Goal: Task Accomplishment & Management: Use online tool/utility

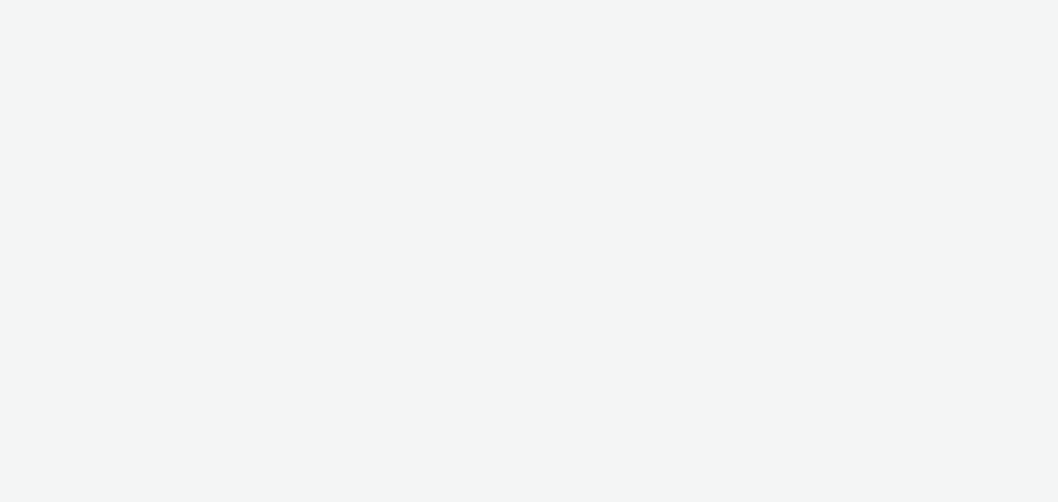
select select "b626f941-834b-427f-b453-0a2b95f57350"
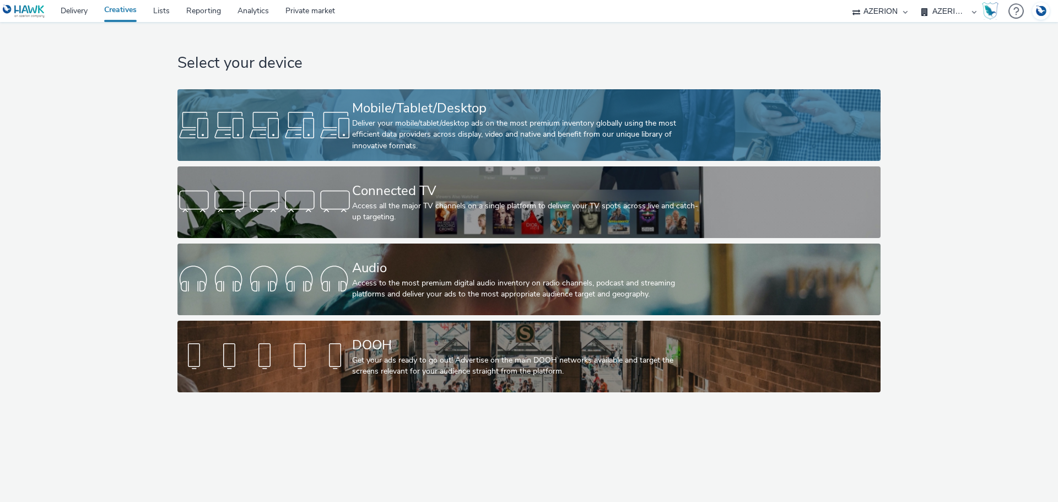
click at [506, 126] on div "Deliver your mobile/tablet/desktop ads on the most premium inventory globally u…" at bounding box center [526, 135] width 349 height 34
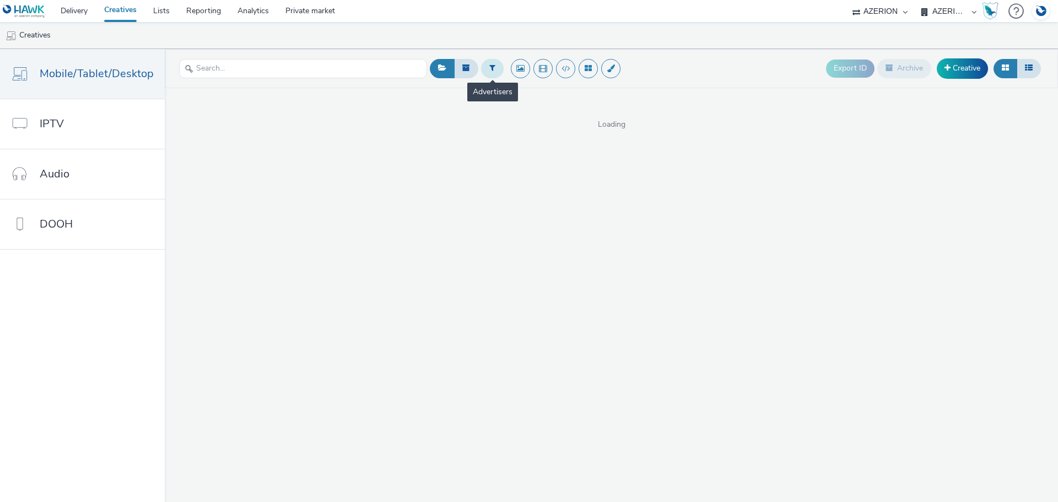
click at [489, 69] on icon at bounding box center [492, 68] width 6 height 8
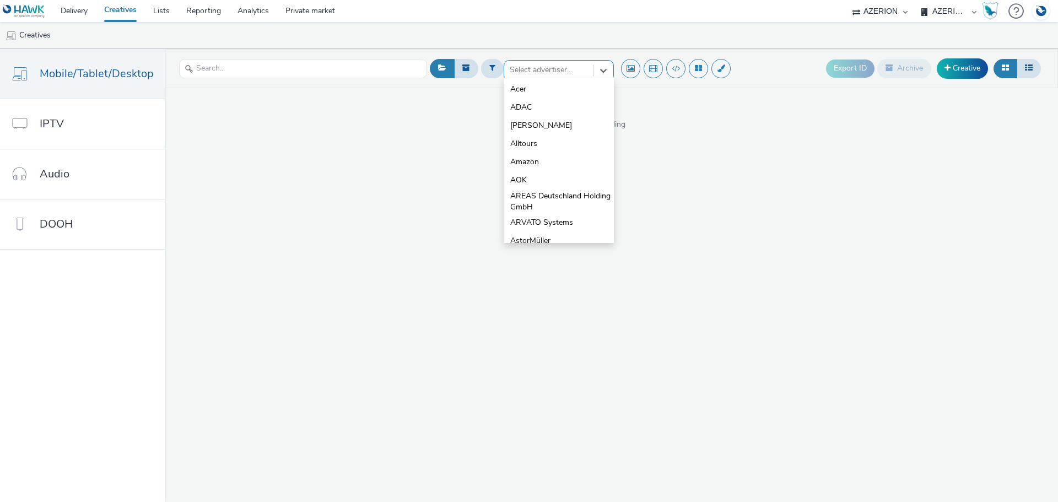
click at [543, 66] on div at bounding box center [549, 69] width 78 height 13
click at [552, 170] on span "Deutsche Rentenversicherung (DRV)" at bounding box center [562, 181] width 104 height 23
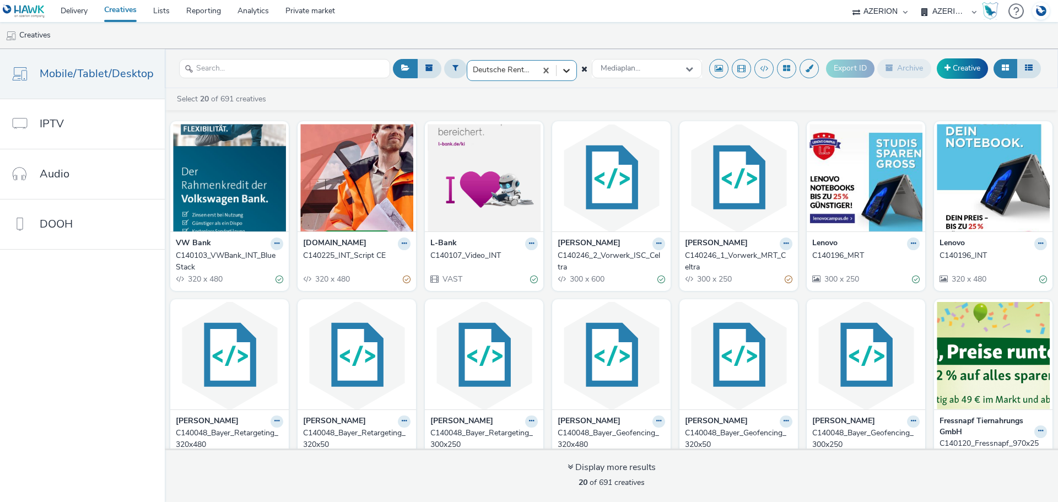
click at [556, 72] on div at bounding box center [566, 71] width 20 height 20
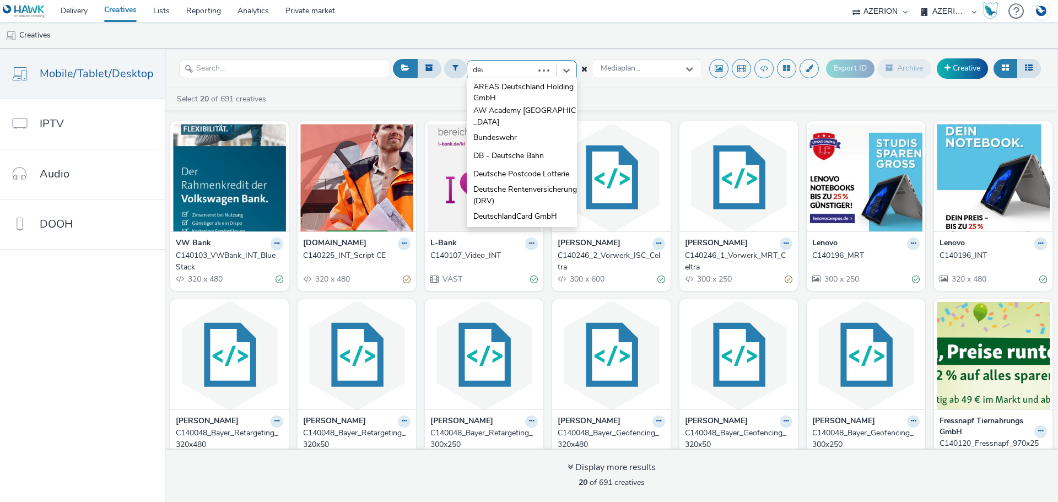
type input "deut"
click at [516, 153] on span "Deutsche Rentenversicherung (DRV)" at bounding box center [525, 153] width 104 height 23
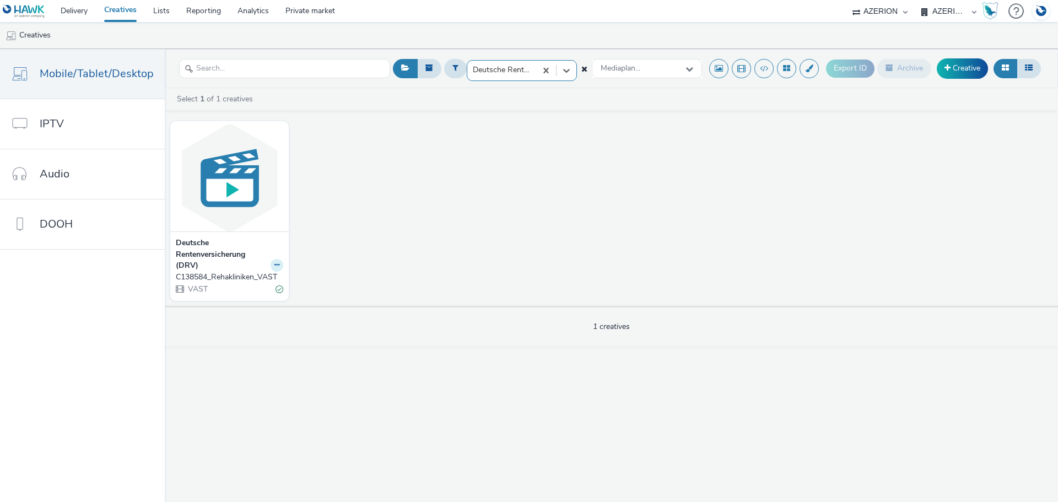
click at [274, 262] on icon at bounding box center [276, 265] width 5 height 7
click at [253, 302] on link "Duplicate" at bounding box center [242, 306] width 83 height 22
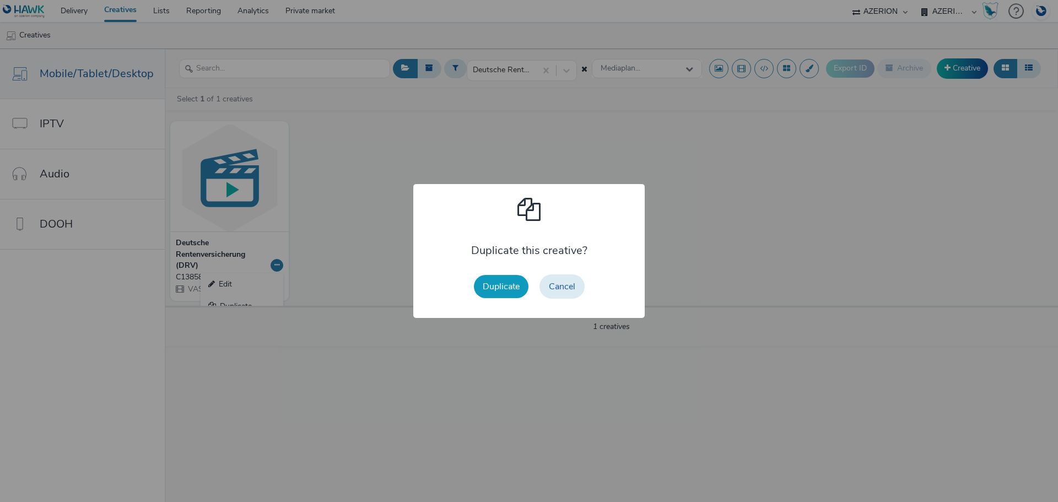
click at [525, 283] on button "Duplicate" at bounding box center [501, 286] width 55 height 23
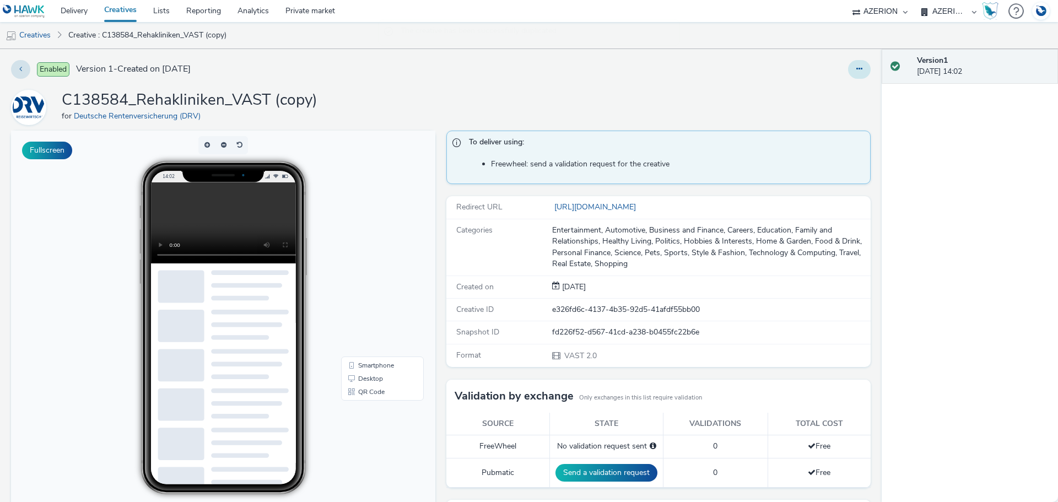
click at [857, 71] on button at bounding box center [859, 69] width 23 height 19
click at [831, 94] on link "Edit" at bounding box center [829, 91] width 83 height 22
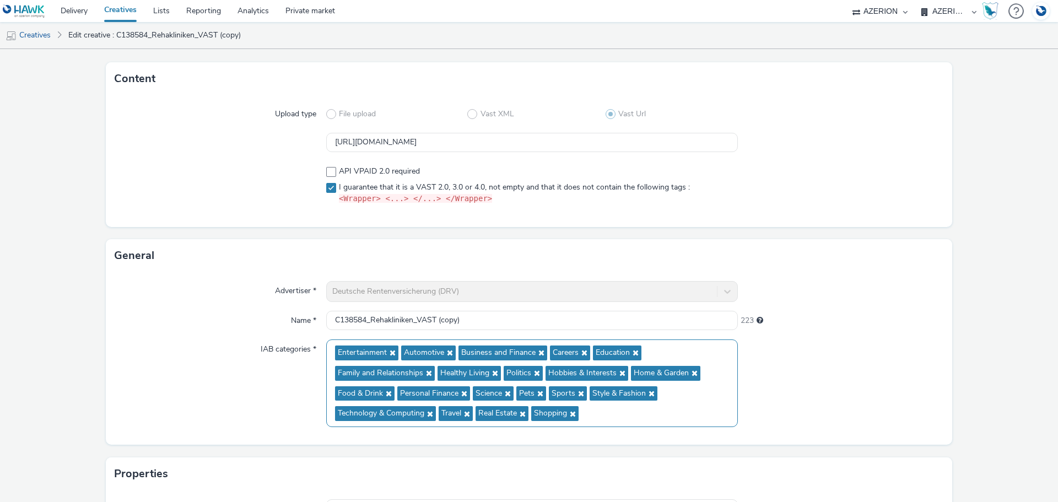
scroll to position [110, 0]
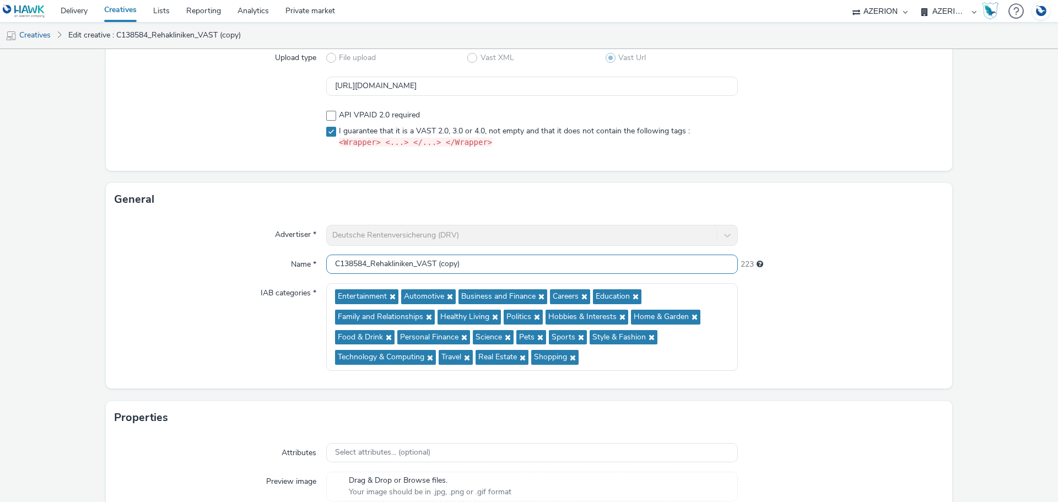
drag, startPoint x: 365, startPoint y: 261, endPoint x: 299, endPoint y: 256, distance: 66.3
click at [299, 256] on div "Name * C138584_Rehakliniken_VAST (copy) 223" at bounding box center [529, 265] width 829 height 20
paste input "40105"
drag, startPoint x: 379, startPoint y: 263, endPoint x: 408, endPoint y: 262, distance: 28.7
click at [407, 262] on input "C140105_Rehakliniken_VAST (copy)" at bounding box center [532, 264] width 412 height 19
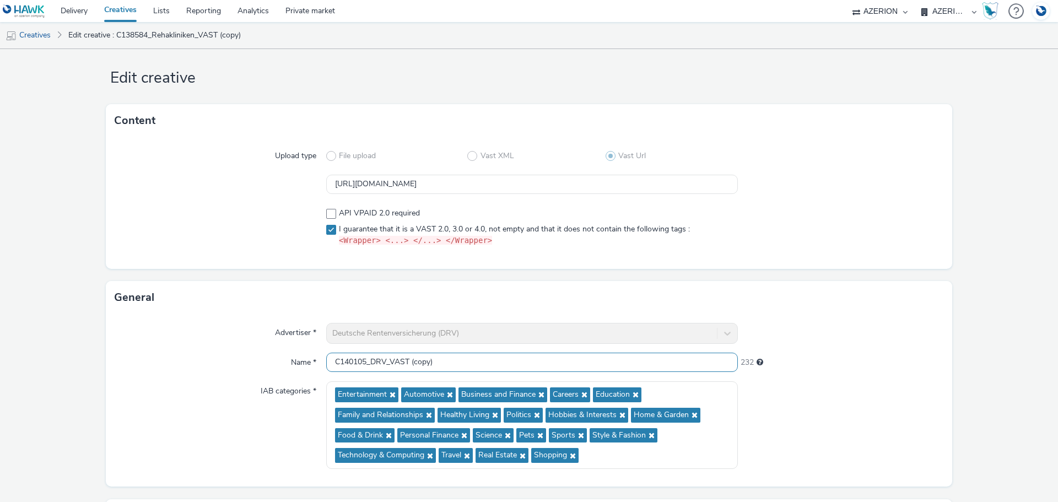
scroll to position [0, 0]
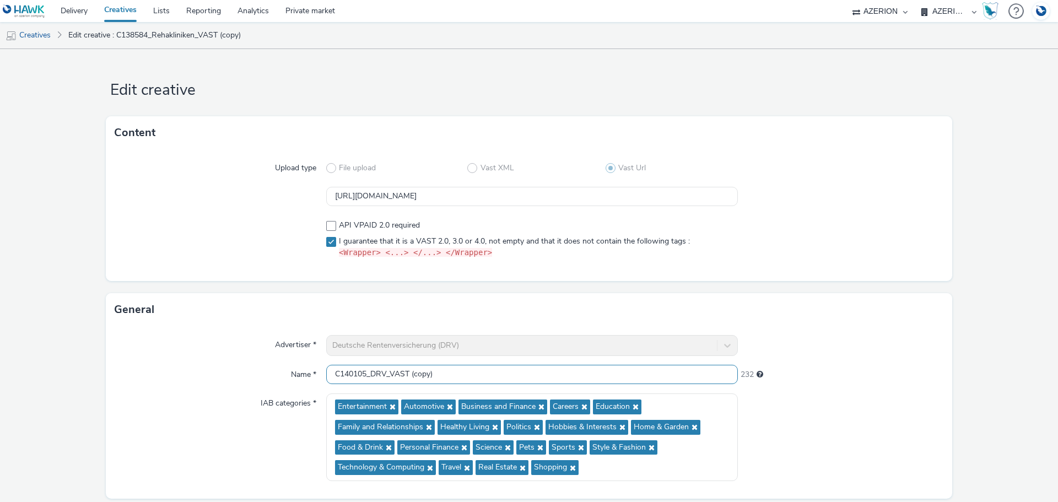
type input "C140105_DRV_VAST (copy)"
drag, startPoint x: 485, startPoint y: 196, endPoint x: 570, endPoint y: 192, distance: 84.4
click at [570, 192] on input "[URL][DOMAIN_NAME]" at bounding box center [532, 196] width 412 height 19
paste input "799915"
type input "[URL][DOMAIN_NAME]"
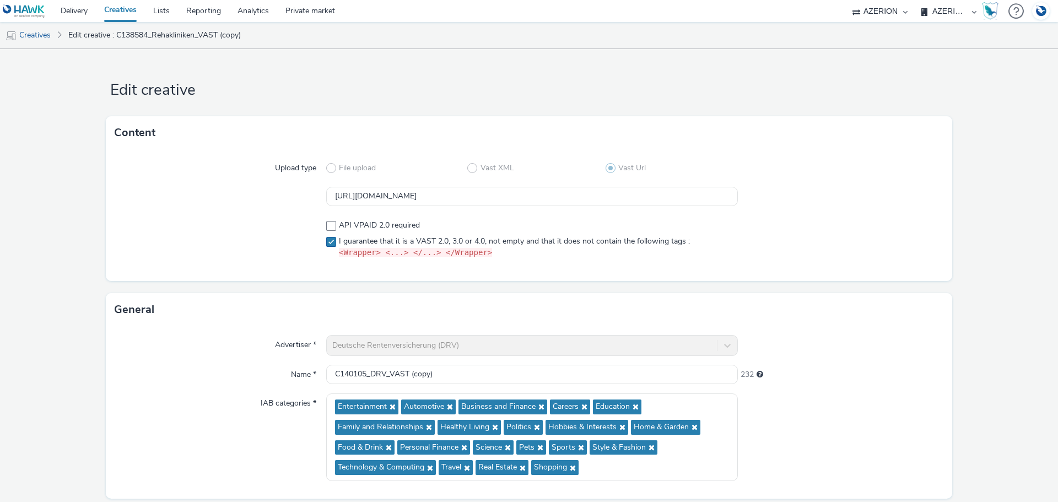
click at [720, 236] on label "I guarantee that it is a VAST 2.0, 3.0 or 4.0, not empty and that it does not c…" at bounding box center [532, 247] width 412 height 23
click at [386, 236] on span "I guarantee that it is a VAST 2.0, 3.0 or 4.0, not empty and that it does not c…" at bounding box center [514, 247] width 351 height 23
checkbox input "true"
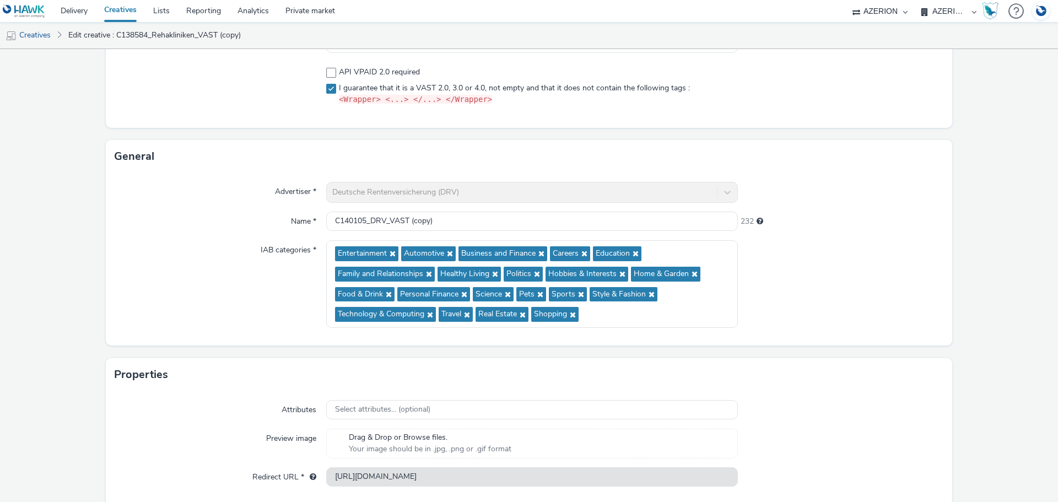
scroll to position [196, 0]
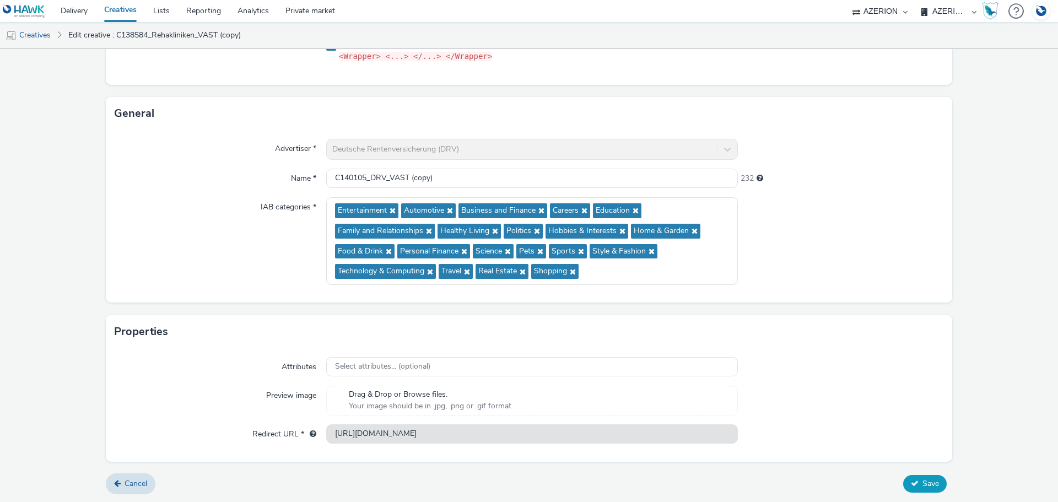
click at [922, 485] on span "Save" at bounding box center [930, 483] width 17 height 10
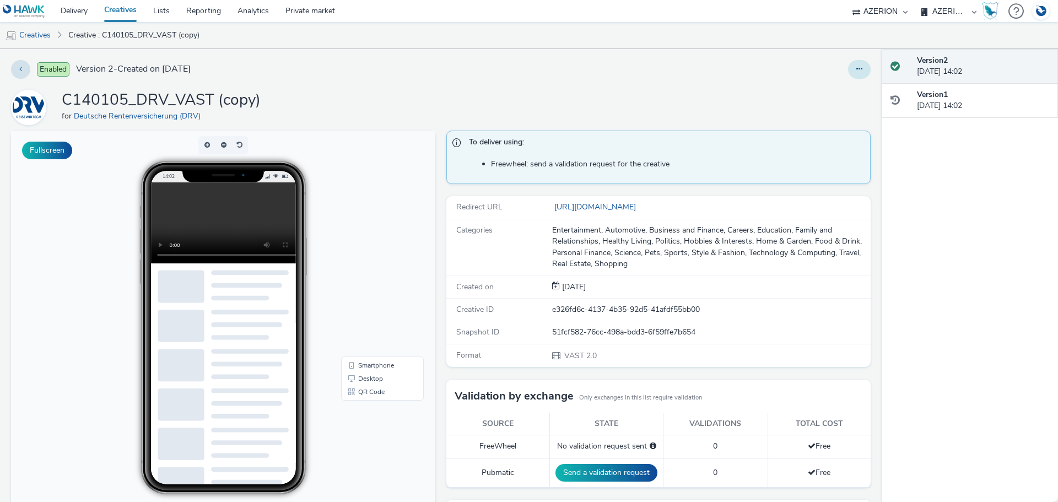
click at [856, 73] on button at bounding box center [859, 69] width 23 height 19
click at [802, 93] on link "Edit" at bounding box center [829, 91] width 83 height 22
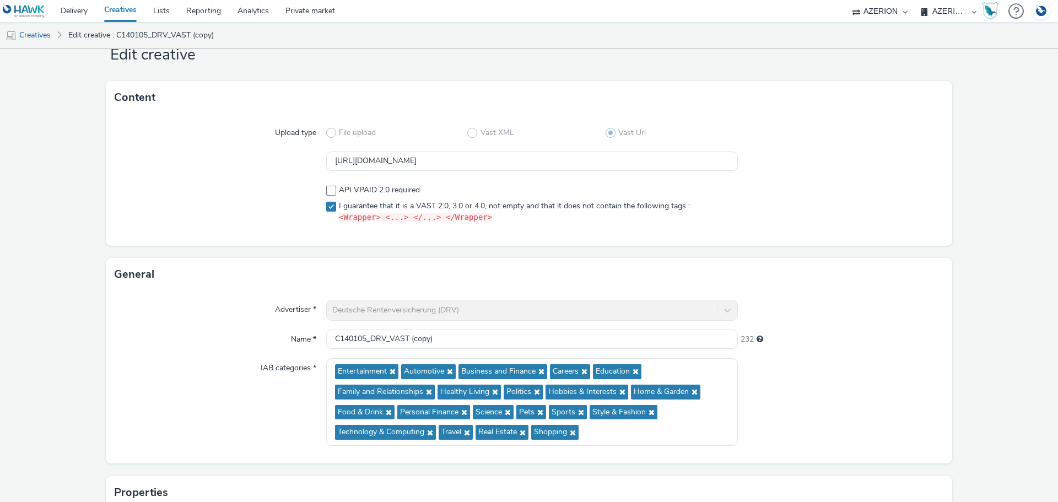
scroll to position [55, 0]
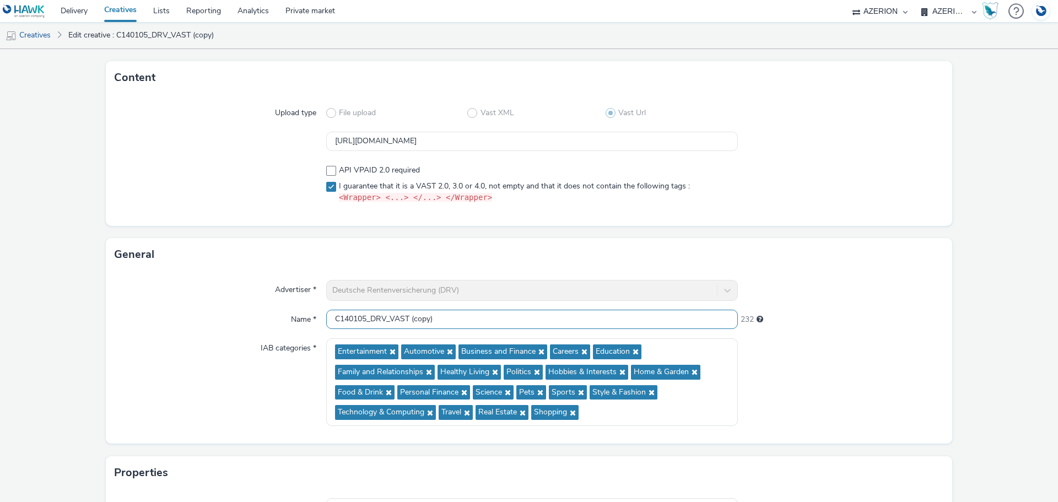
drag, startPoint x: 409, startPoint y: 317, endPoint x: 526, endPoint y: 319, distance: 116.8
click at [518, 317] on input "C140105_DRV_VAST (copy)" at bounding box center [532, 319] width 412 height 19
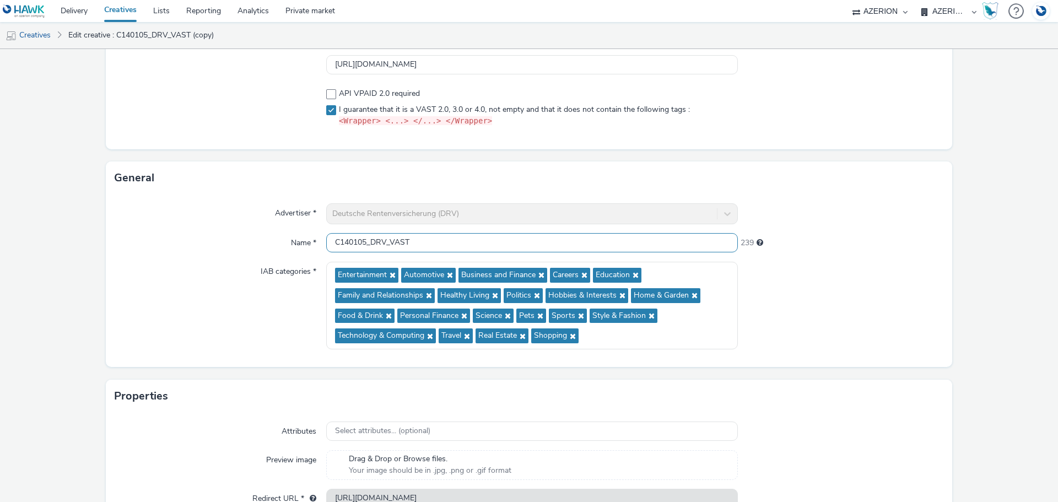
scroll to position [196, 0]
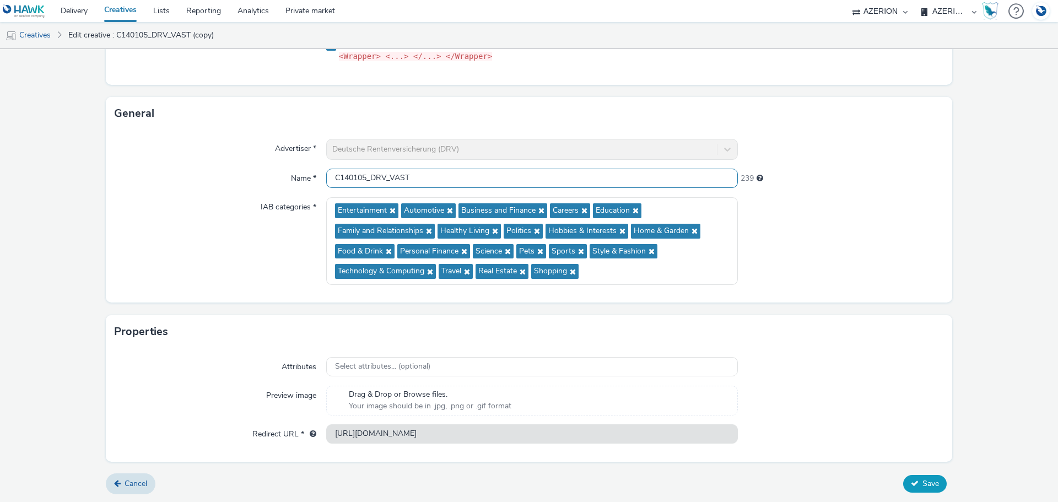
type input "C140105_DRV_VAST"
click at [924, 475] on button "Save" at bounding box center [925, 484] width 44 height 18
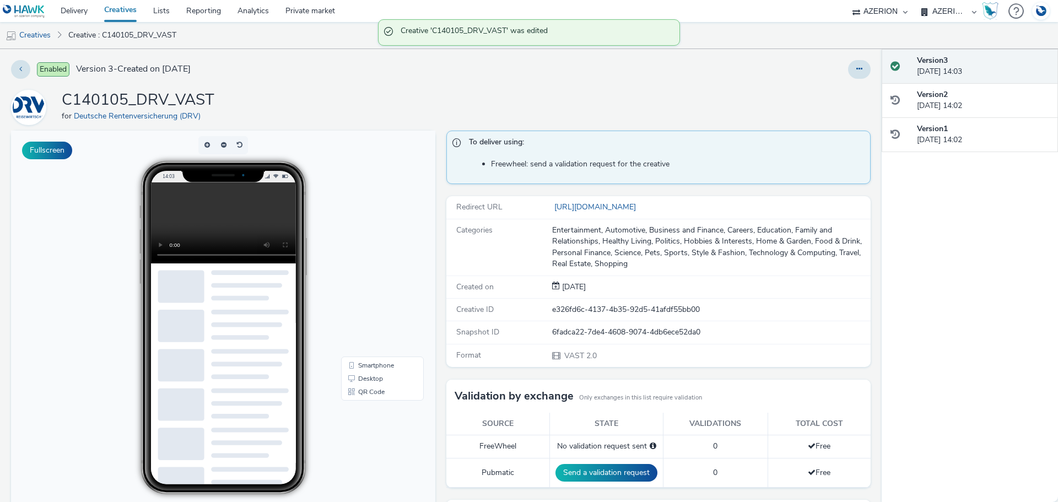
click at [193, 218] on video at bounding box center [232, 222] width 162 height 81
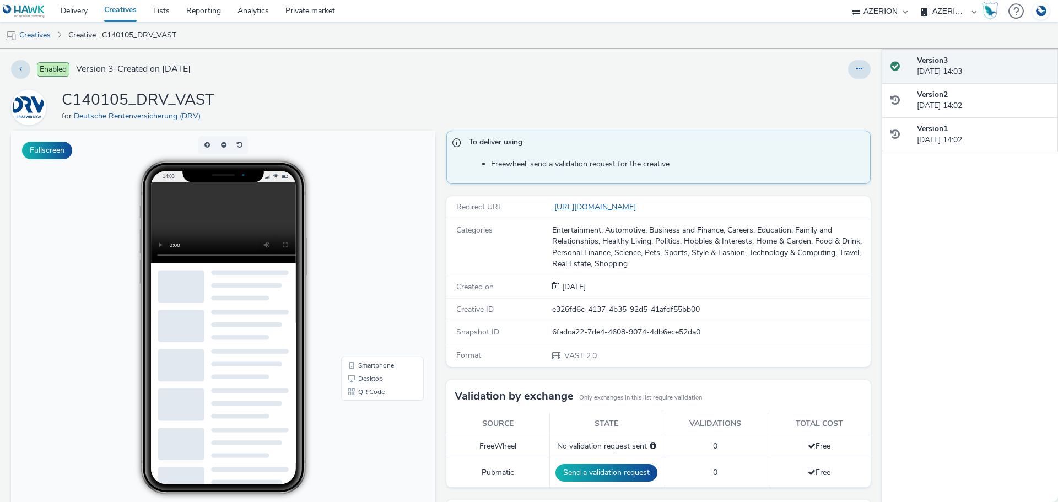
click at [640, 209] on link "[URL][DOMAIN_NAME]" at bounding box center [596, 207] width 88 height 10
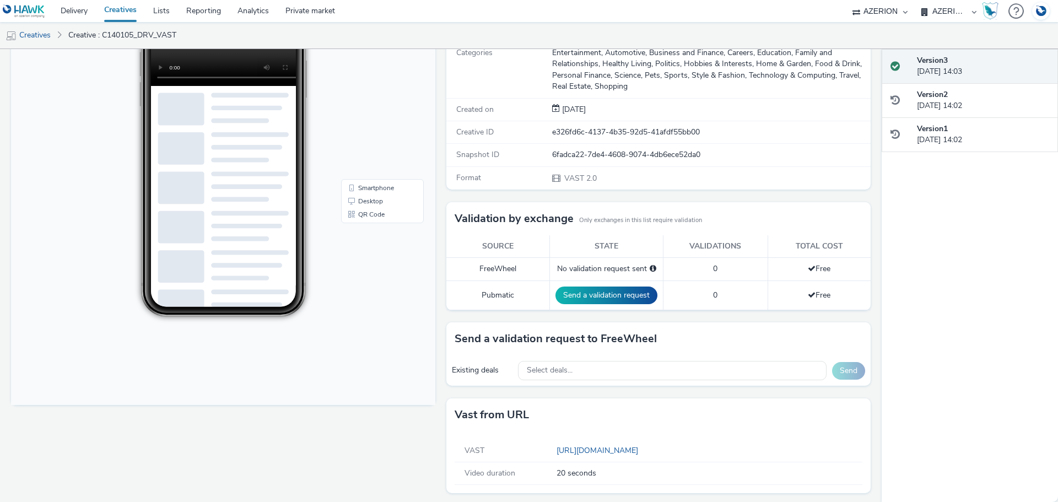
scroll to position [181, 0]
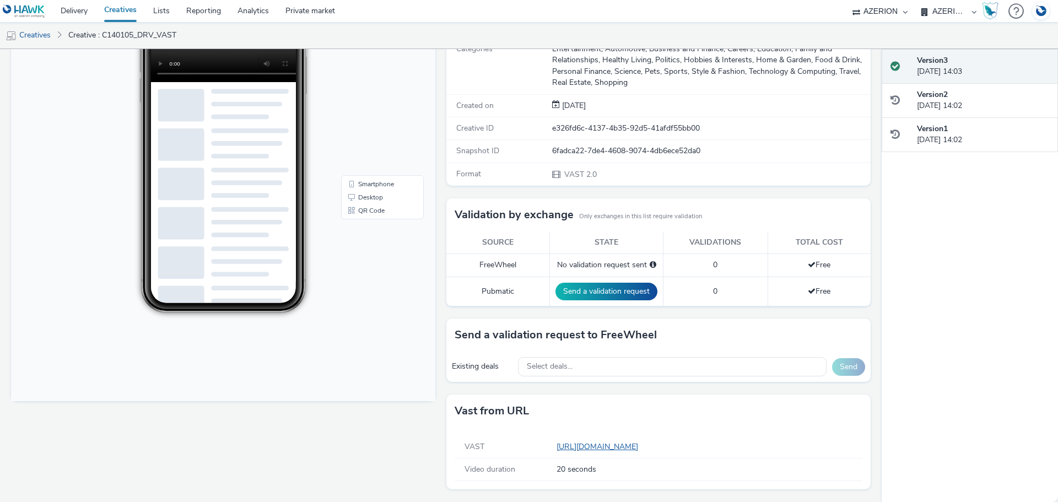
click at [642, 450] on link "[URL][DOMAIN_NAME]" at bounding box center [599, 446] width 86 height 10
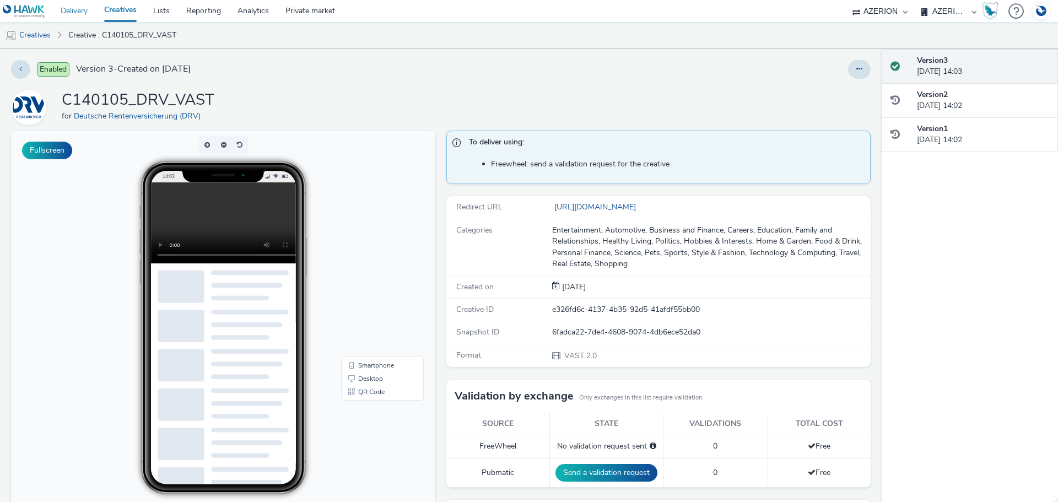
click at [76, 8] on link "Delivery" at bounding box center [74, 11] width 44 height 22
